Goal: Task Accomplishment & Management: Manage account settings

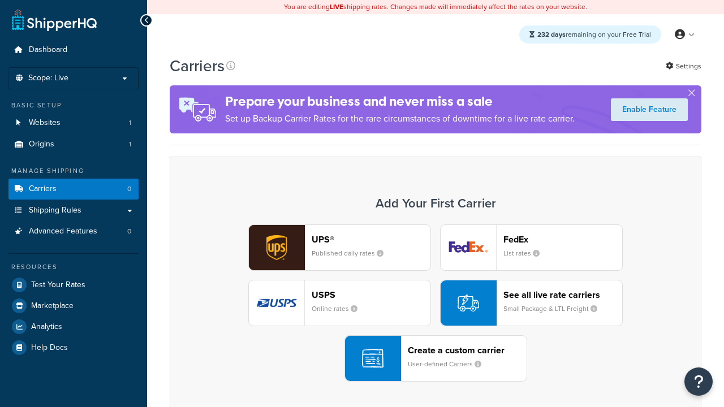
click at [563, 239] on header "FedEx" at bounding box center [562, 239] width 119 height 11
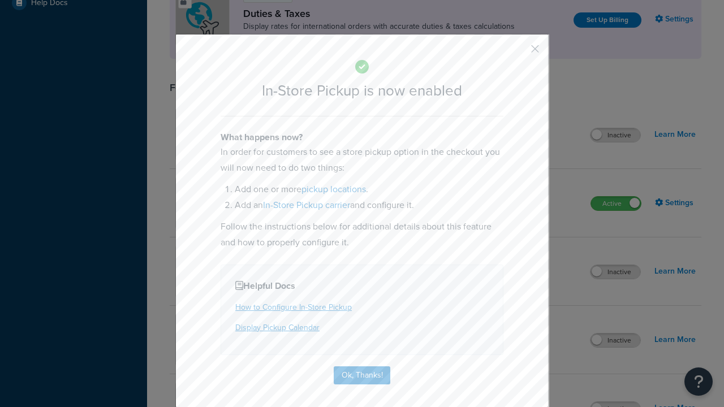
click at [518, 51] on button "button" at bounding box center [518, 52] width 3 height 3
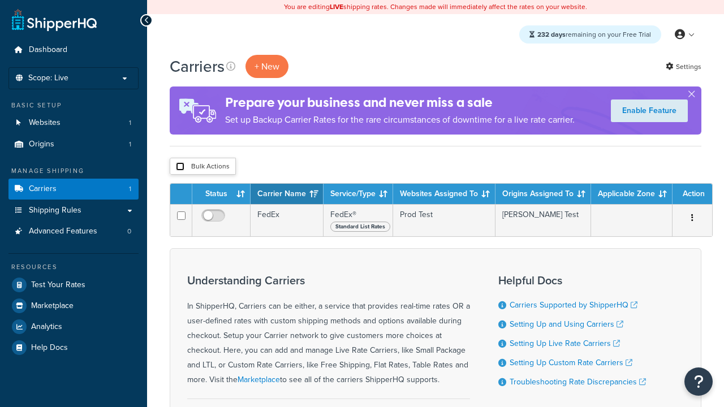
click at [180, 166] on input "checkbox" at bounding box center [180, 166] width 8 height 8
checkbox input "true"
click at [0, 0] on button "Delete" at bounding box center [0, 0] width 0 height 0
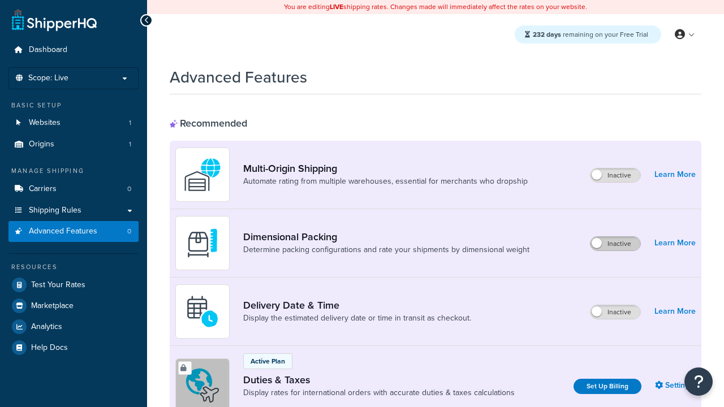
click at [616, 244] on label "Inactive" at bounding box center [616, 244] width 50 height 14
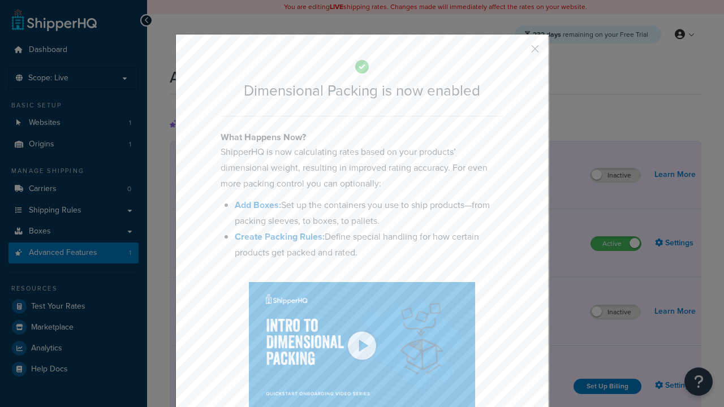
click at [518, 53] on button "button" at bounding box center [518, 52] width 3 height 3
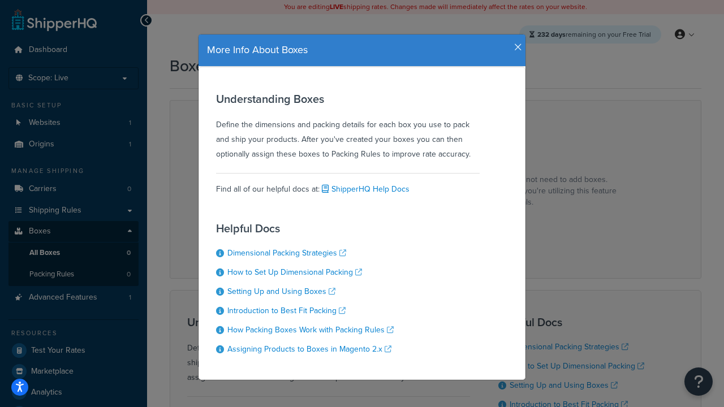
click at [515, 43] on icon "button" at bounding box center [518, 47] width 8 height 10
